Goal: Task Accomplishment & Management: Use online tool/utility

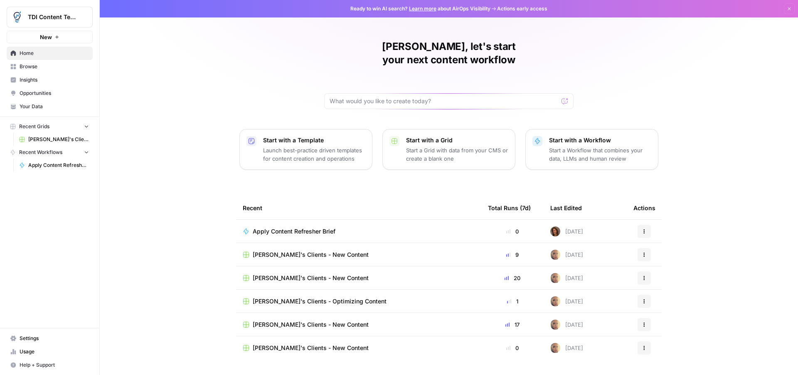
click at [269, 227] on span "Apply Content Refresher Brief" at bounding box center [294, 231] width 83 height 8
click at [21, 54] on span "Home" at bounding box center [54, 52] width 69 height 7
click at [243, 321] on icon at bounding box center [245, 323] width 5 height 5
click at [289, 297] on span "[PERSON_NAME]'s Clients - Optimizing Content" at bounding box center [320, 301] width 134 height 8
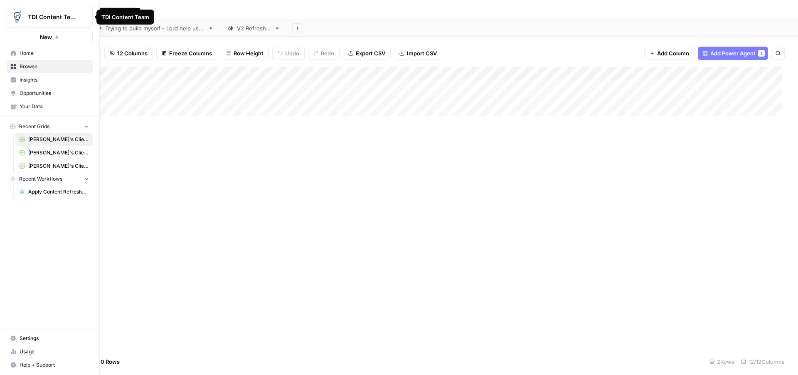
click at [37, 51] on span "Home" at bounding box center [54, 52] width 69 height 7
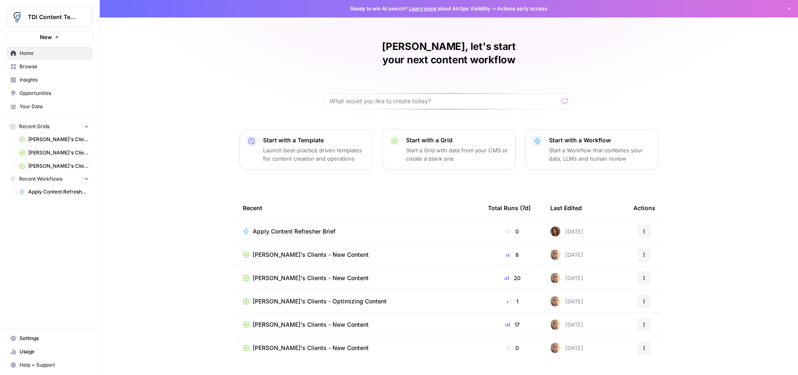
click at [56, 194] on span "Apply Content Refresher Brief" at bounding box center [58, 191] width 61 height 7
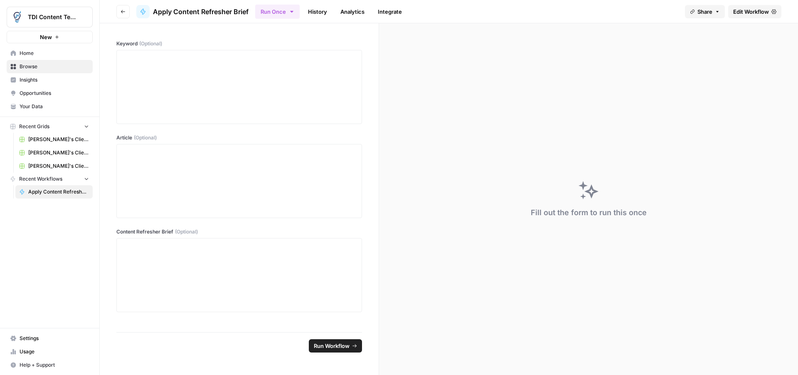
click at [313, 10] on link "History" at bounding box center [317, 11] width 29 height 13
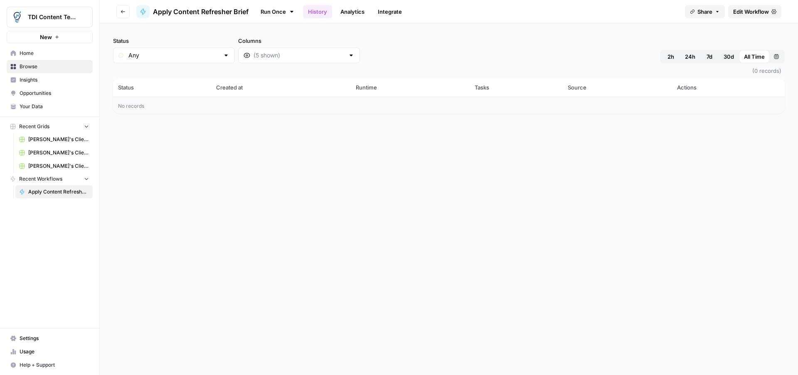
click at [671, 53] on span "2h" at bounding box center [671, 56] width 7 height 8
click at [761, 57] on span "All Time" at bounding box center [754, 56] width 21 height 8
click at [741, 12] on span "Edit Workflow" at bounding box center [752, 11] width 36 height 8
click at [29, 54] on span "Home" at bounding box center [54, 52] width 69 height 7
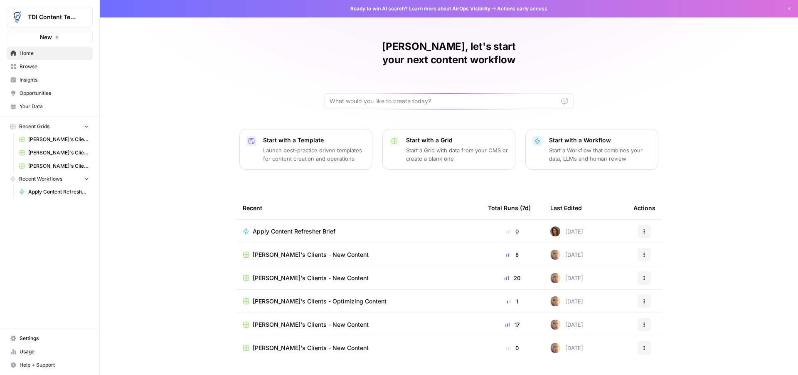
click at [288, 227] on span "Apply Content Refresher Brief" at bounding box center [294, 231] width 83 height 8
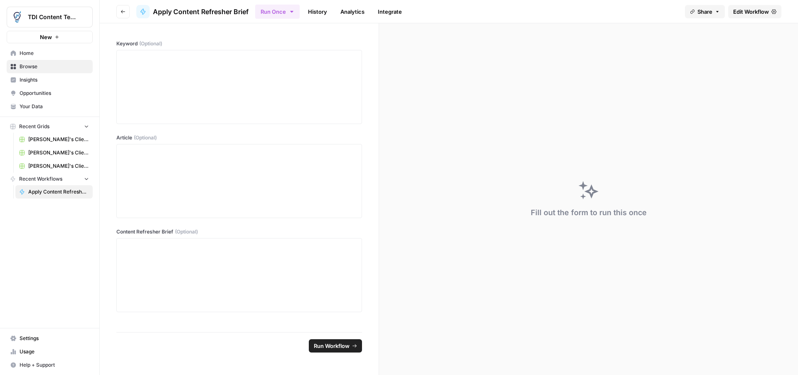
click at [742, 12] on span "Edit Workflow" at bounding box center [752, 11] width 36 height 8
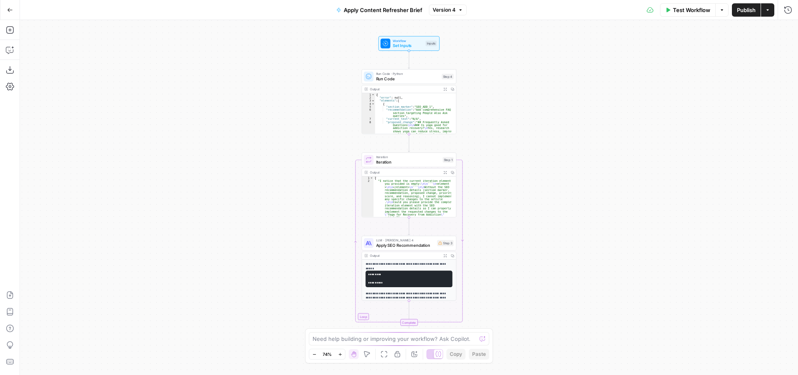
click at [342, 353] on icon "button" at bounding box center [340, 354] width 5 height 5
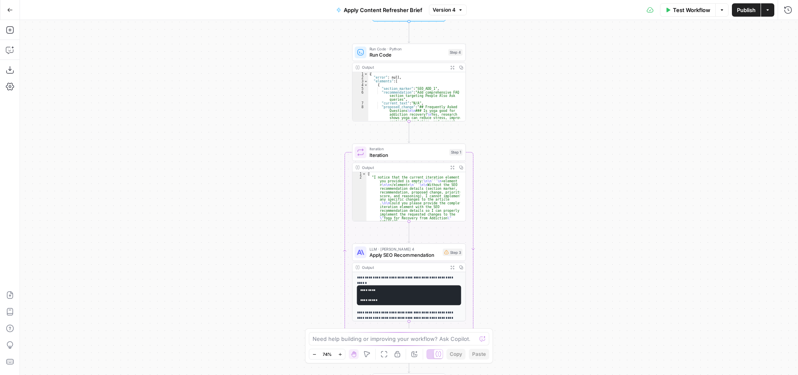
click at [342, 353] on icon "button" at bounding box center [340, 354] width 5 height 5
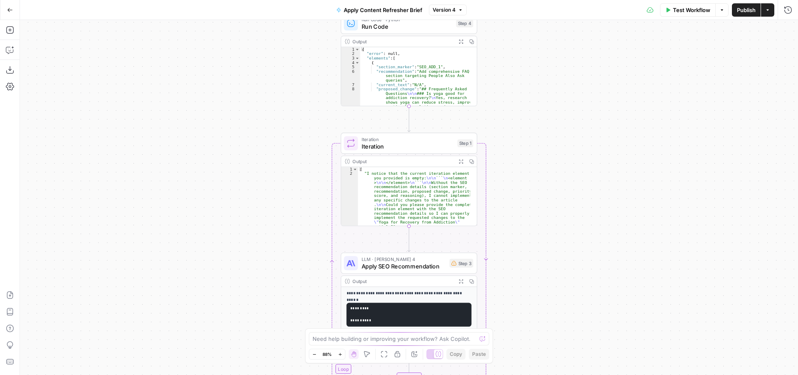
click at [342, 353] on icon "button" at bounding box center [340, 354] width 5 height 5
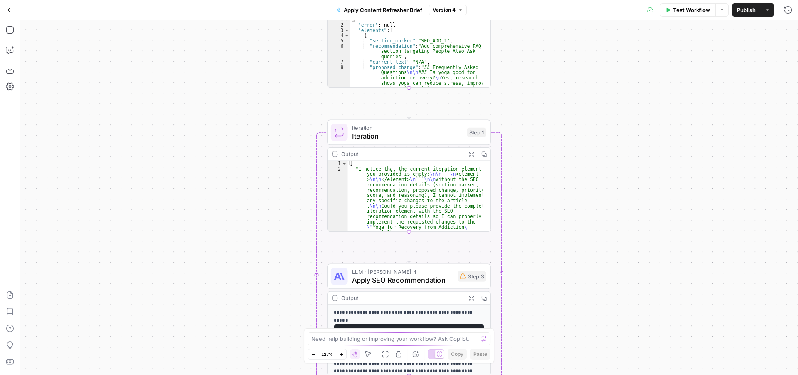
click at [342, 353] on icon "button" at bounding box center [341, 354] width 5 height 5
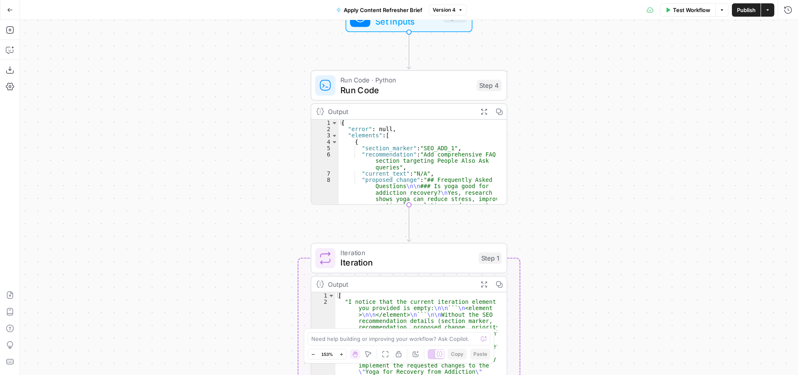
click at [688, 9] on span "Test Workflow" at bounding box center [691, 10] width 37 height 8
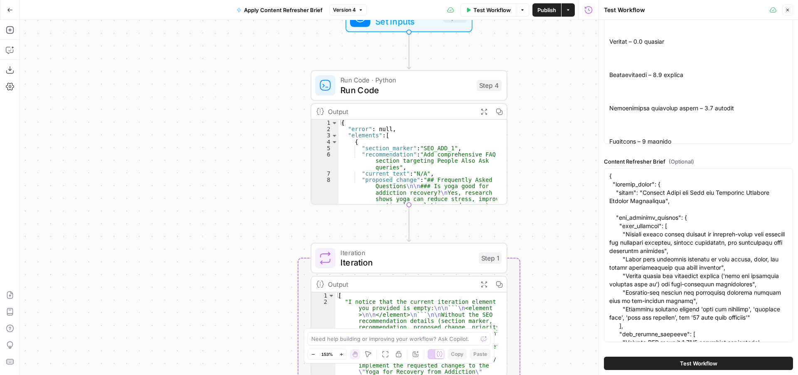
scroll to position [131, 0]
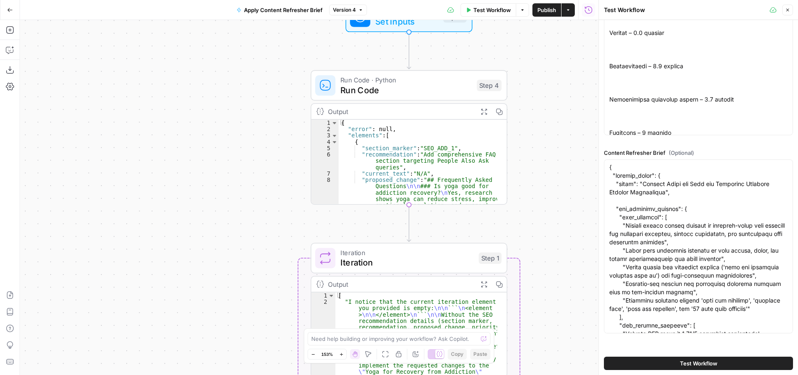
click at [693, 364] on span "Test Workflow" at bounding box center [698, 363] width 37 height 8
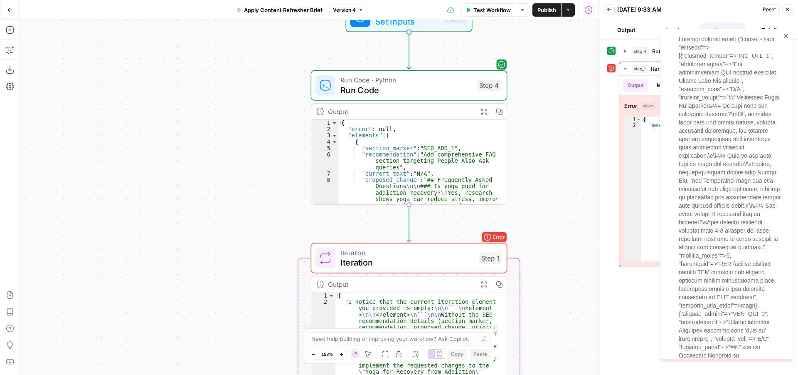
click at [784, 35] on icon "close" at bounding box center [787, 35] width 6 height 7
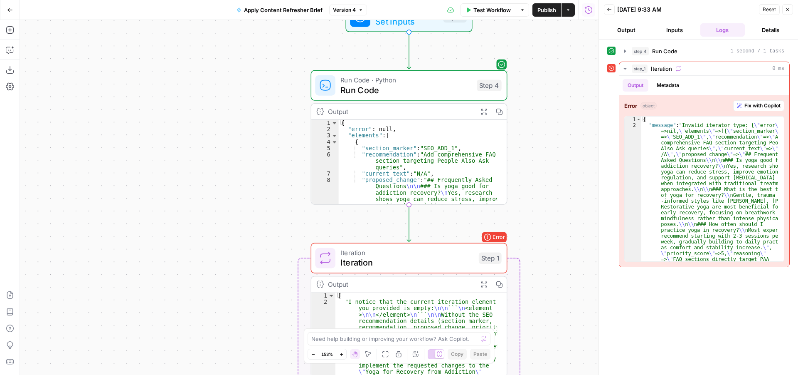
type textarea "**********"
click at [398, 144] on div "{ "error" : null , "elements" : [ { "section_marker" : "SEO_ADD_1" , "recommend…" at bounding box center [418, 225] width 158 height 211
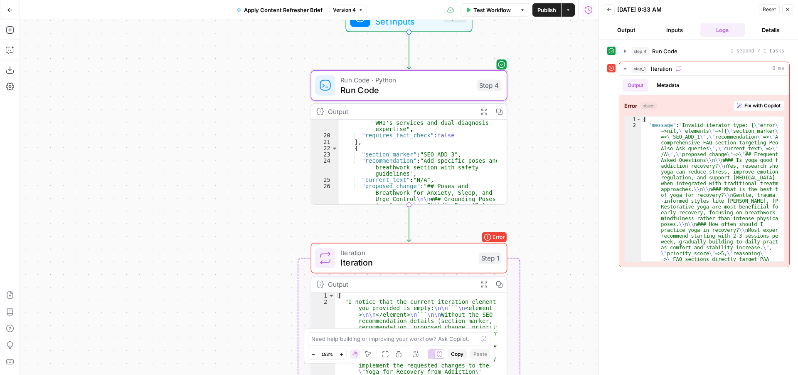
scroll to position [331, 0]
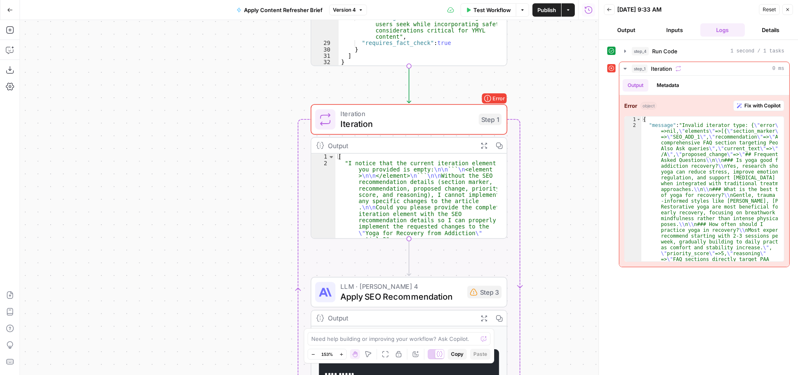
type textarea "**********"
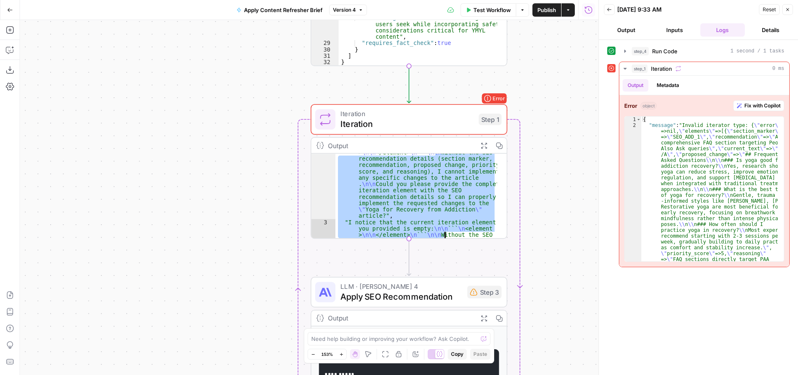
drag, startPoint x: 402, startPoint y: 170, endPoint x: 407, endPoint y: 219, distance: 49.0
click at [407, 222] on div ""I notice that the current iteration element you provided is empty: \n\n ``` \n…" at bounding box center [417, 261] width 162 height 250
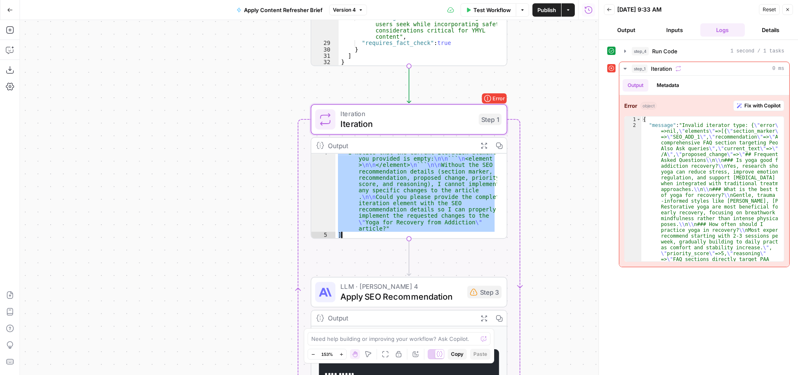
scroll to position [115, 0]
click at [380, 234] on div ""I notice that the current iteration element you provided is empty: \n\n ``` \n…" at bounding box center [417, 195] width 162 height 84
type textarea "*"
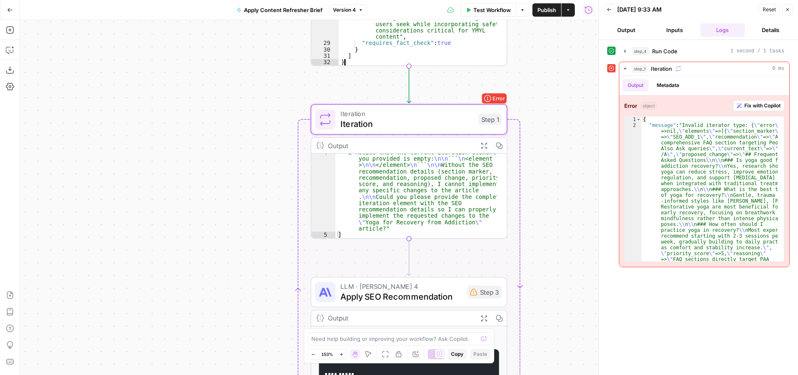
drag, startPoint x: 351, startPoint y: 62, endPoint x: 340, endPoint y: 62, distance: 10.8
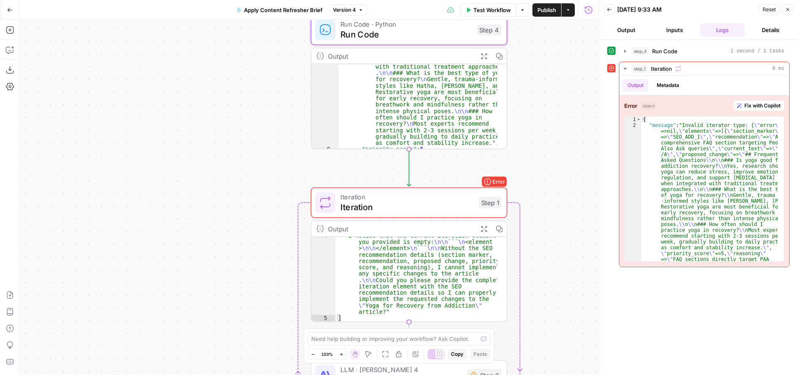
scroll to position [0, 0]
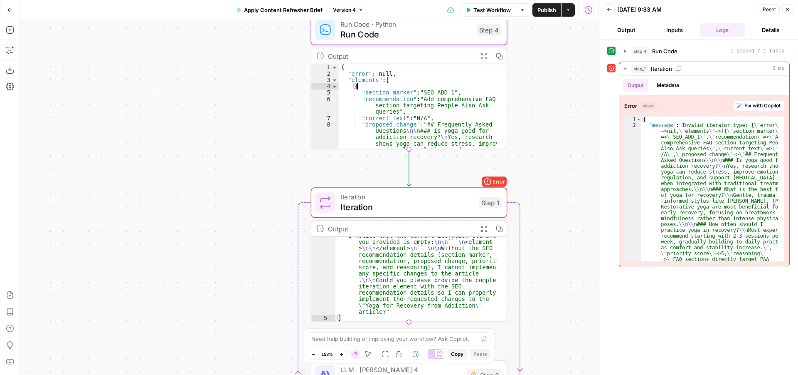
click at [386, 80] on div "{ "error" : null , "elements" : [ { "section_marker" : "SEO_ADD_1" , "recommend…" at bounding box center [418, 169] width 158 height 211
click at [391, 82] on div "{ "error" : null , "elements" : [ { "section_marker" : "SEO_ADD_1" , "recommend…" at bounding box center [418, 169] width 158 height 211
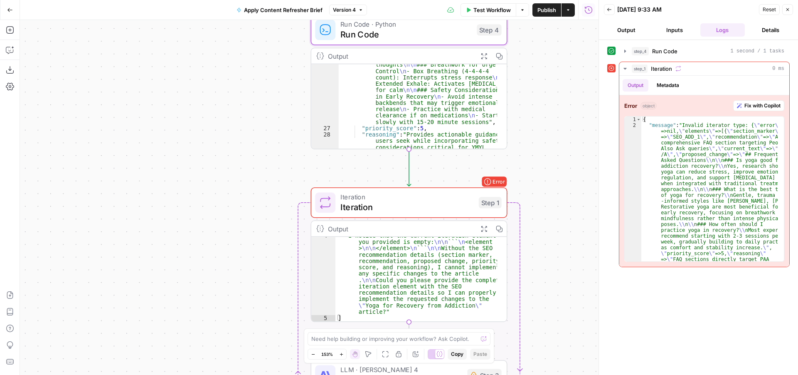
scroll to position [331, 0]
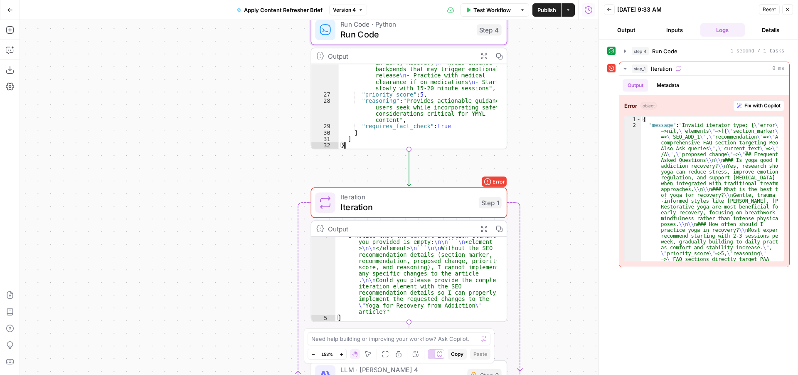
click at [359, 145] on div ""proposed_change" : "## Poses and Breathwork for Anxiety, Sleep, and Urge Contr…" at bounding box center [418, 79] width 158 height 205
drag, startPoint x: 346, startPoint y: 144, endPoint x: 339, endPoint y: 143, distance: 6.7
click at [339, 143] on div ""proposed_change" : "## Poses and Breathwork for Anxiety, Sleep, and Urge Contr…" at bounding box center [418, 79] width 158 height 205
click at [347, 146] on div ""proposed_change" : "## Poses and Breathwork for Anxiety, Sleep, and Urge Contr…" at bounding box center [418, 79] width 158 height 205
click at [342, 145] on div ""proposed_change" : "## Poses and Breathwork for Anxiety, Sleep, and Urge Contr…" at bounding box center [418, 79] width 158 height 205
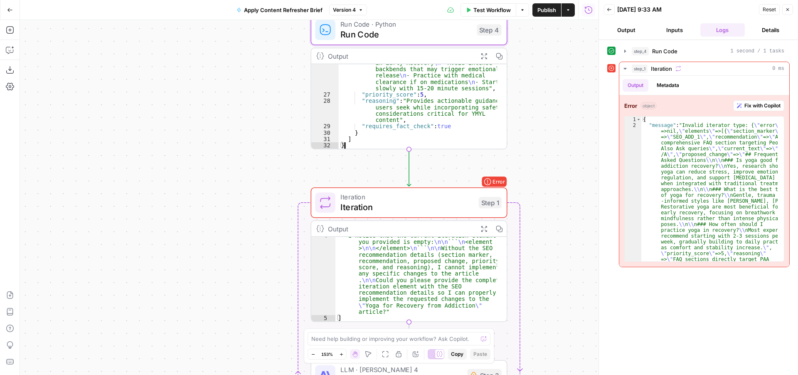
click at [342, 145] on div ""proposed_change" : "## Poses and Breathwork for Anxiety, Sleep, and Urge Contr…" at bounding box center [418, 79] width 158 height 205
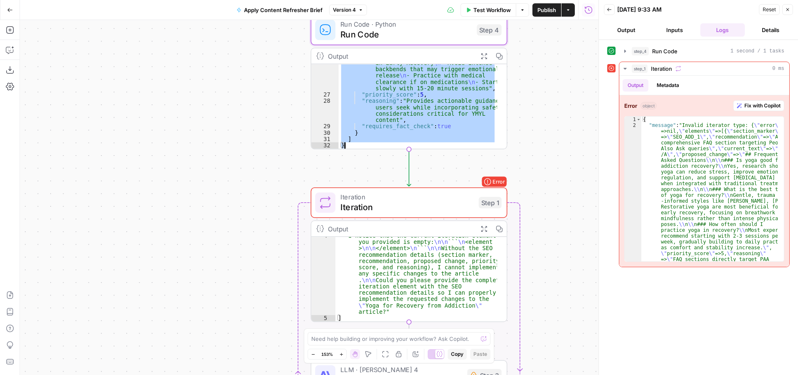
click at [349, 148] on div ""proposed_change" : "## Poses and Breathwork for Anxiety, Sleep, and Urge Contr…" at bounding box center [418, 106] width 158 height 84
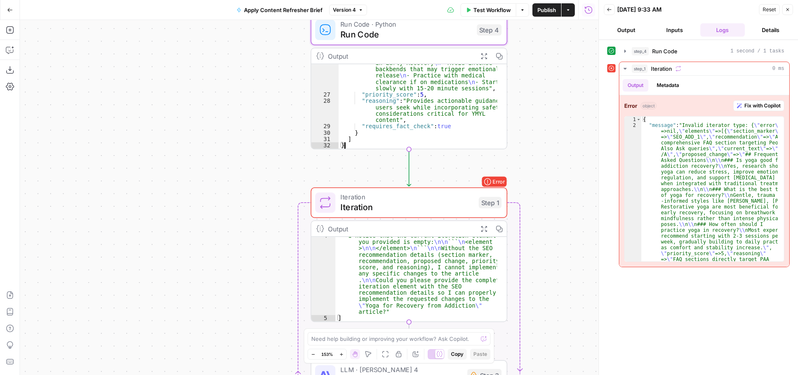
click at [381, 114] on div ""proposed_change" : "## Poses and Breathwork for Anxiety, Sleep, and Urge Contr…" at bounding box center [418, 79] width 158 height 205
click at [378, 91] on div ""proposed_change" : "## Poses and Breathwork for Anxiety, Sleep, and Urge Contr…" at bounding box center [418, 79] width 158 height 205
click at [350, 142] on div ""proposed_change" : "## Poses and Breathwork for Anxiety, Sleep, and Urge Contr…" at bounding box center [418, 79] width 158 height 205
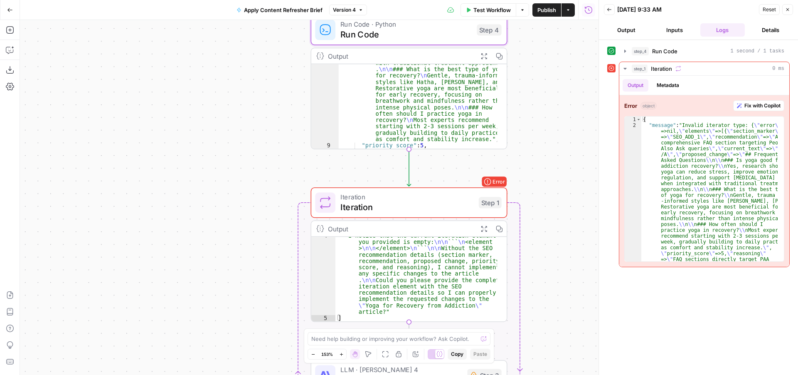
scroll to position [0, 0]
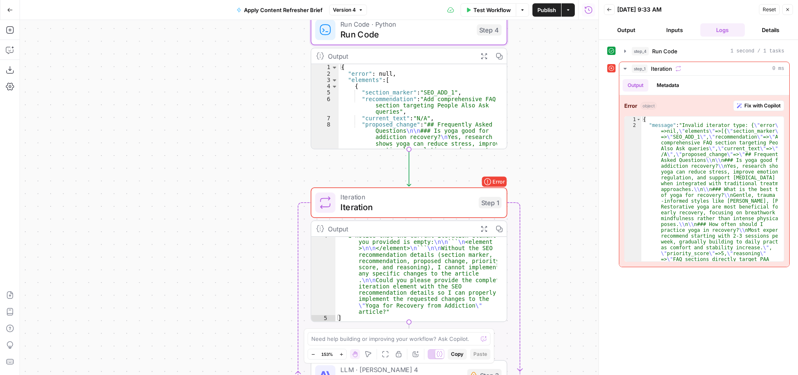
click at [344, 66] on div "{ "error" : null , "elements" : [ { "section_marker" : "SEO_ADD_1" , "recommend…" at bounding box center [418, 169] width 158 height 211
click at [388, 81] on div "{ "error" : null , "elements" : [ { "section_marker" : "SEO_ADD_1" , "recommend…" at bounding box center [418, 169] width 158 height 211
click at [395, 81] on div "{ "error" : null , "elements" : [ { "section_marker" : "SEO_ADD_1" , "recommend…" at bounding box center [418, 169] width 158 height 211
click at [390, 77] on div "{ "error" : null , "elements" : [ { "section_marker" : "SEO_ADD_1" , "recommend…" at bounding box center [418, 169] width 158 height 211
drag, startPoint x: 384, startPoint y: 79, endPoint x: 390, endPoint y: 79, distance: 5.4
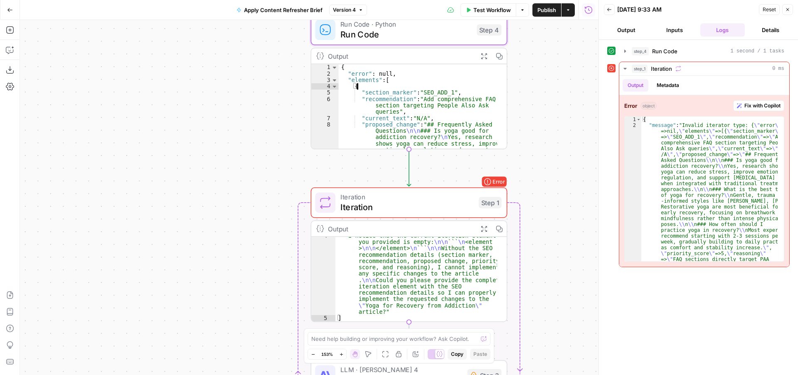
click at [390, 79] on div "{ "error" : null , "elements" : [ { "section_marker" : "SEO_ADD_1" , "recommend…" at bounding box center [418, 169] width 158 height 211
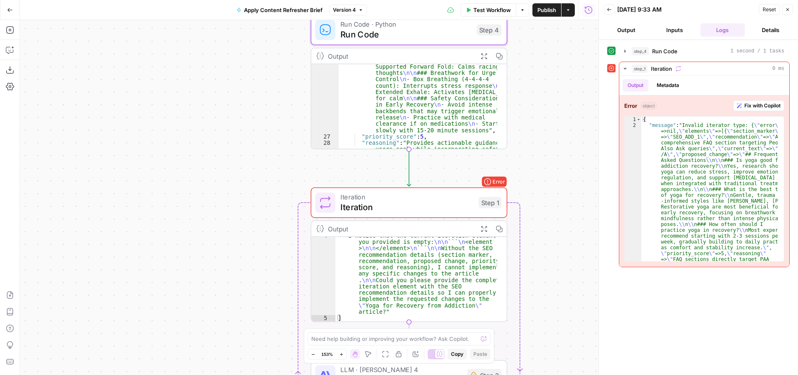
scroll to position [331, 0]
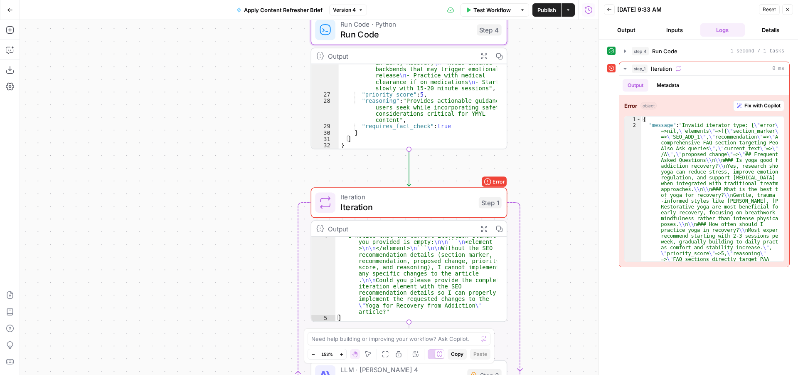
click at [356, 139] on div ""proposed_change" : "## Poses and Breathwork for Anxiety, Sleep, and Urge Contr…" at bounding box center [418, 79] width 158 height 205
click at [355, 137] on div ""proposed_change" : "## Poses and Breathwork for Anxiety, Sleep, and Urge Contr…" at bounding box center [418, 79] width 158 height 205
click at [349, 138] on div ""proposed_change" : "## Poses and Breathwork for Anxiety, Sleep, and Urge Contr…" at bounding box center [418, 79] width 158 height 205
type textarea "*"
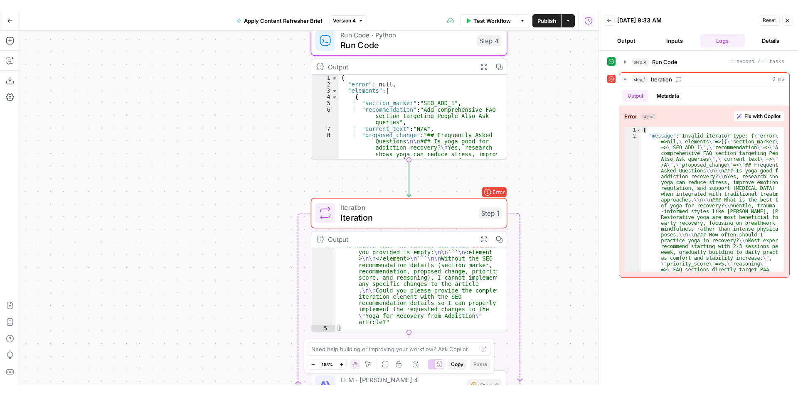
scroll to position [0, 0]
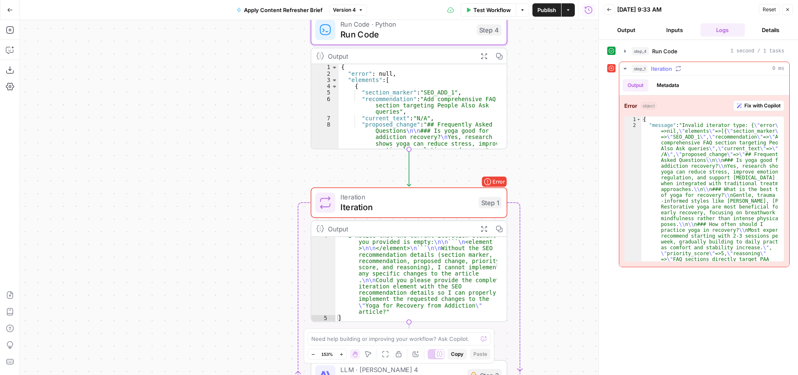
type textarea "**********"
